Goal: Task Accomplishment & Management: Use online tool/utility

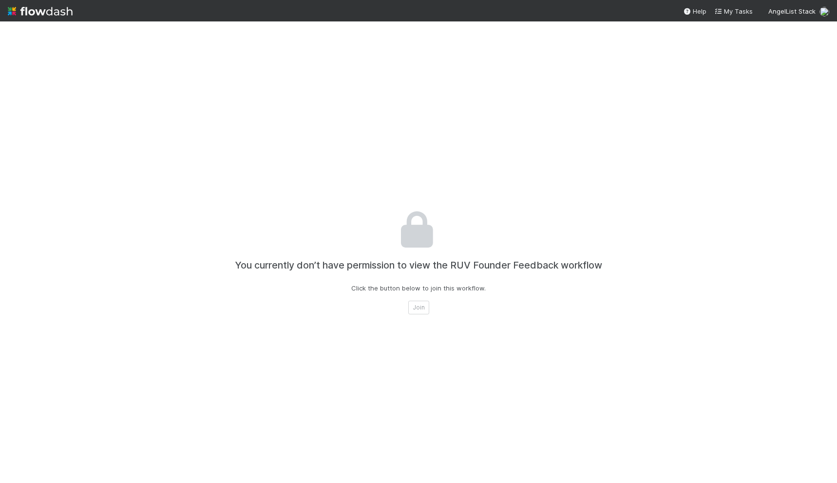
click at [472, 295] on div "You currently don’t have permission to view the RUV Founder Feedback workflow C…" at bounding box center [418, 262] width 541 height 483
click at [424, 306] on button "Join" at bounding box center [418, 308] width 21 height 14
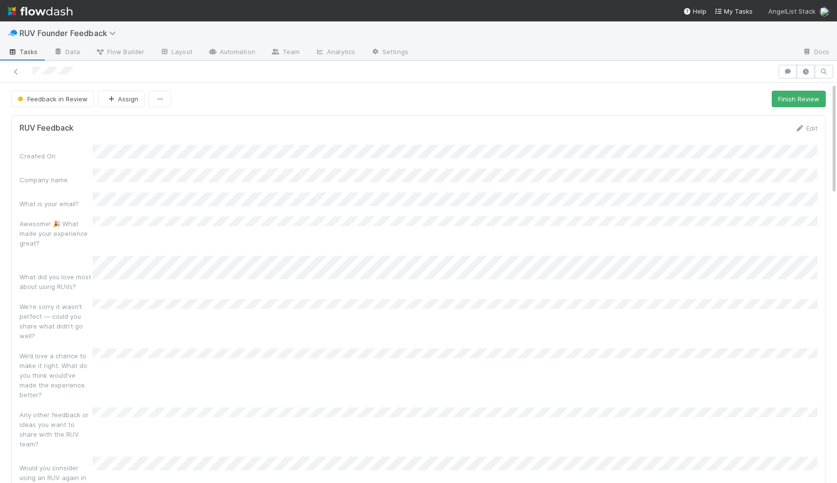
click at [780, 14] on span "AngelList Stack" at bounding box center [791, 11] width 47 height 8
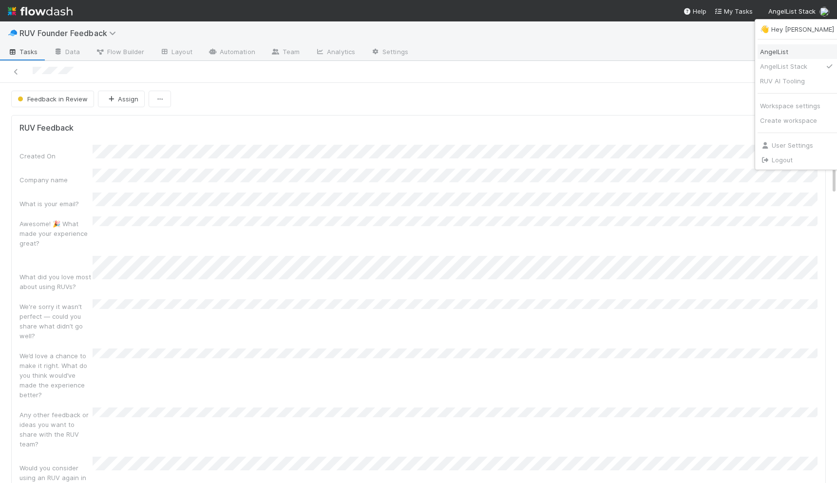
click at [775, 54] on div "AngelList" at bounding box center [797, 52] width 74 height 10
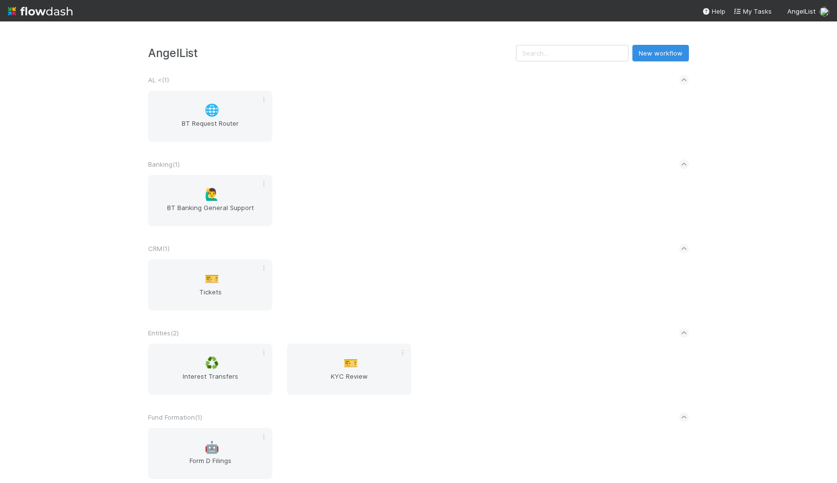
scroll to position [329, 0]
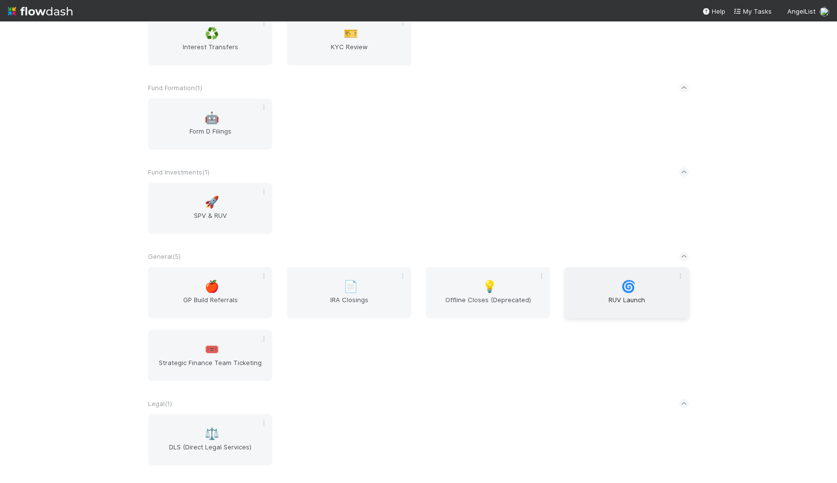
click at [601, 307] on span "RUV Launch" at bounding box center [627, 304] width 116 height 19
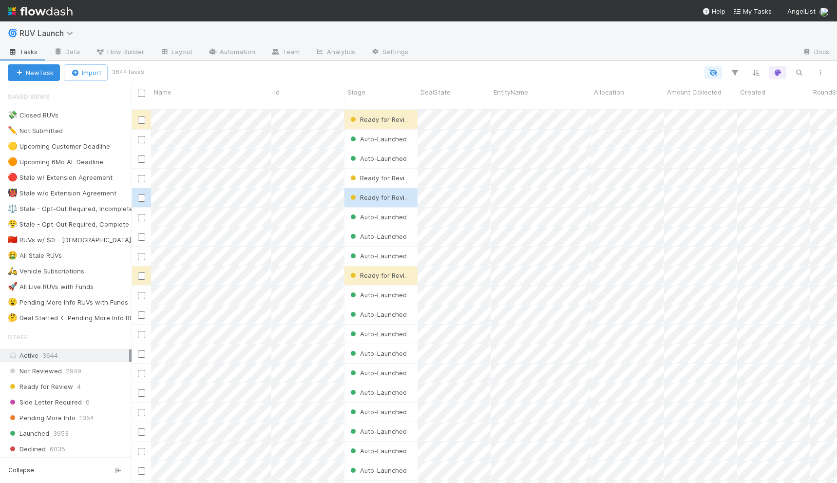
scroll to position [381, 705]
type input "nullframe"
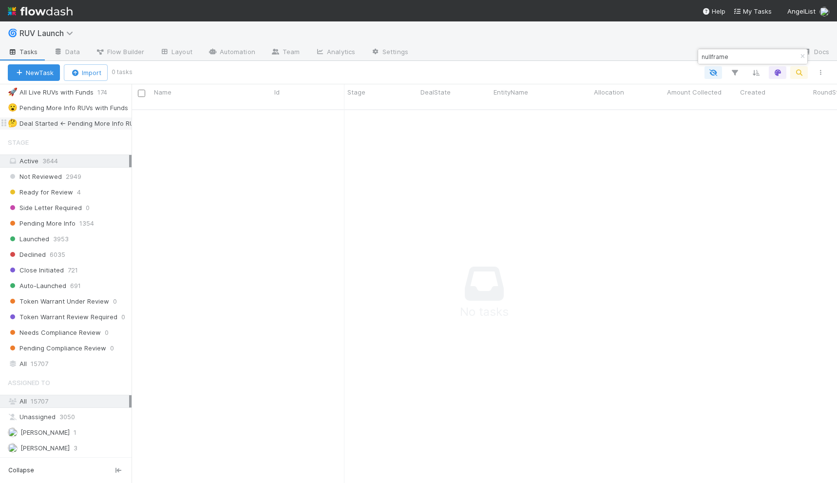
scroll to position [215, 0]
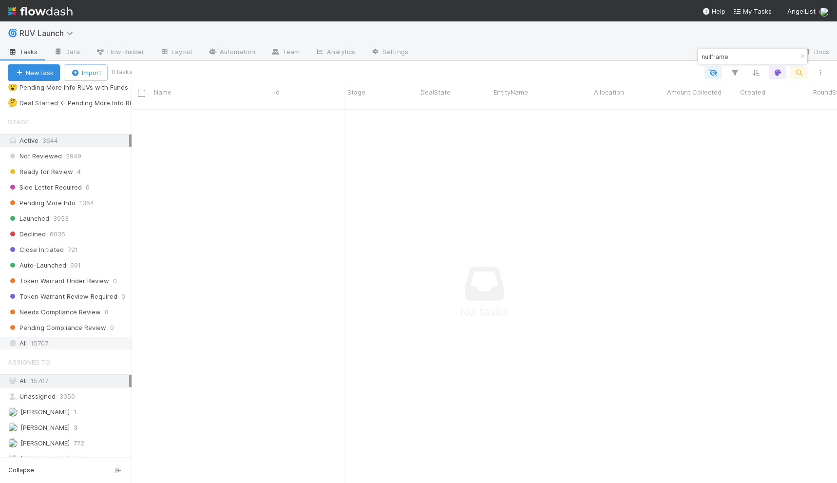
click at [38, 339] on span "15707" at bounding box center [40, 343] width 18 height 12
click at [540, 290] on div "Close Initiated 1 0" at bounding box center [484, 300] width 705 height 381
click at [801, 55] on icon "button" at bounding box center [803, 57] width 10 height 6
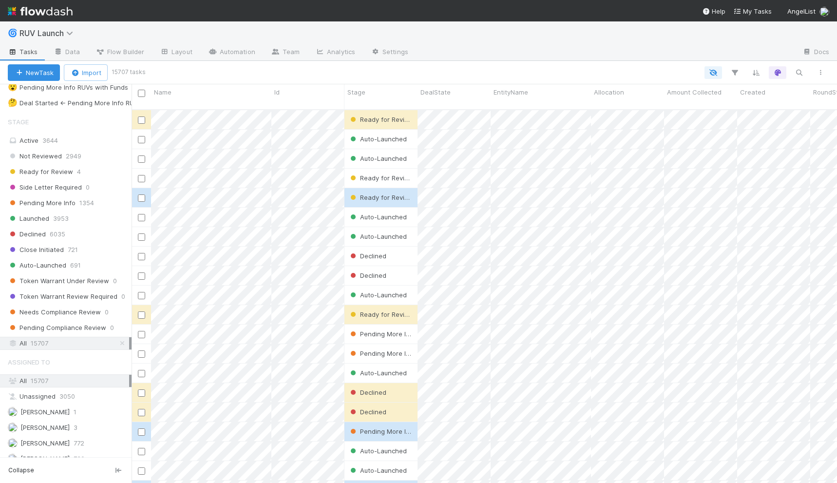
click at [457, 46] on div at bounding box center [605, 53] width 379 height 16
